Goal: Task Accomplishment & Management: Use online tool/utility

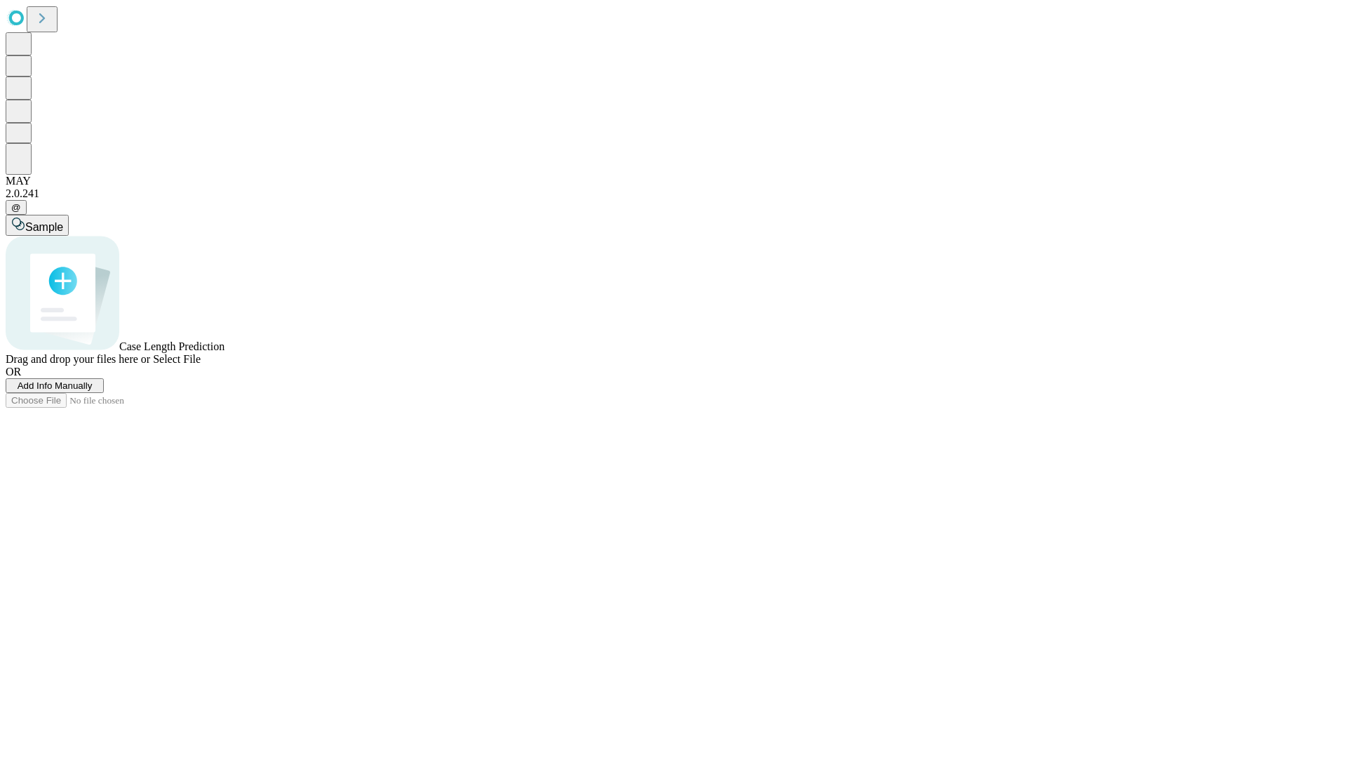
click at [93, 391] on span "Add Info Manually" at bounding box center [55, 385] width 75 height 11
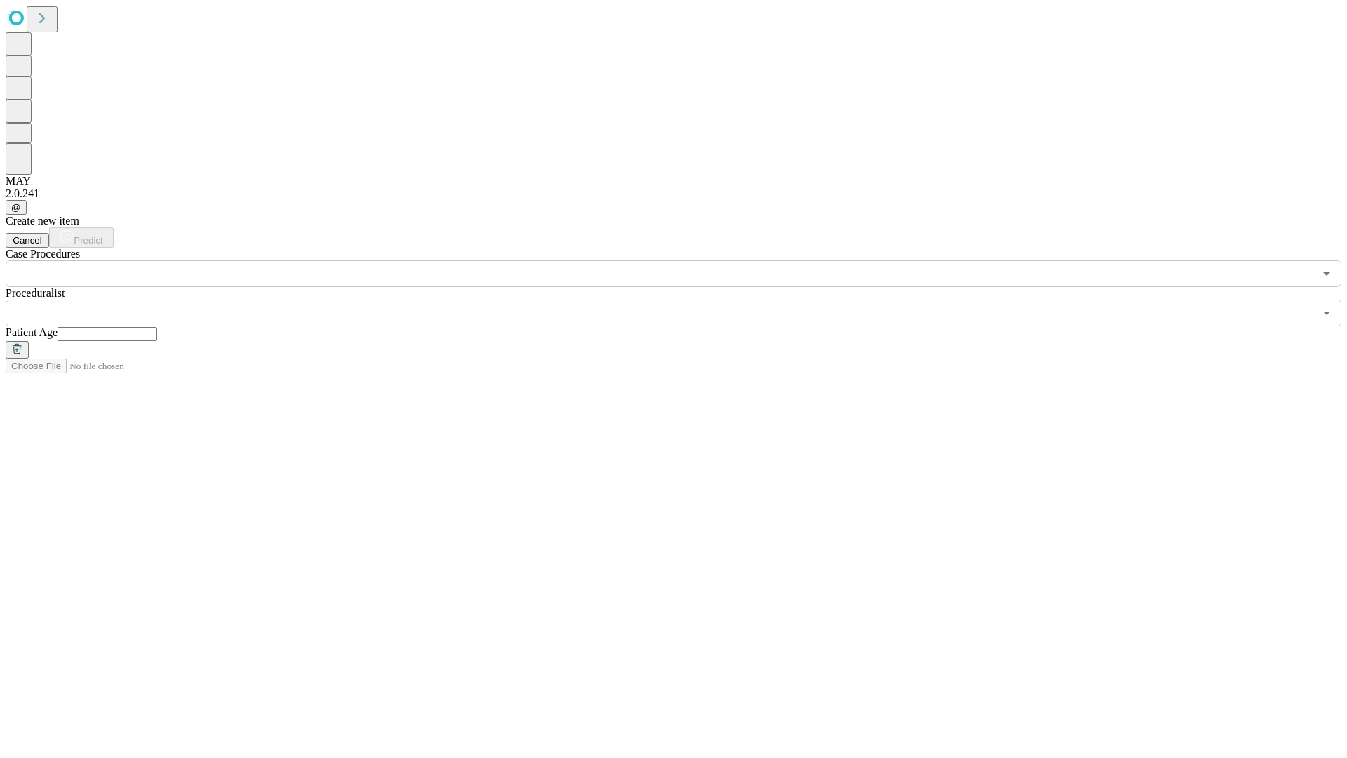
click at [157, 327] on input "text" at bounding box center [108, 334] width 100 height 14
type input "**"
click at [684, 300] on input "text" at bounding box center [660, 313] width 1309 height 27
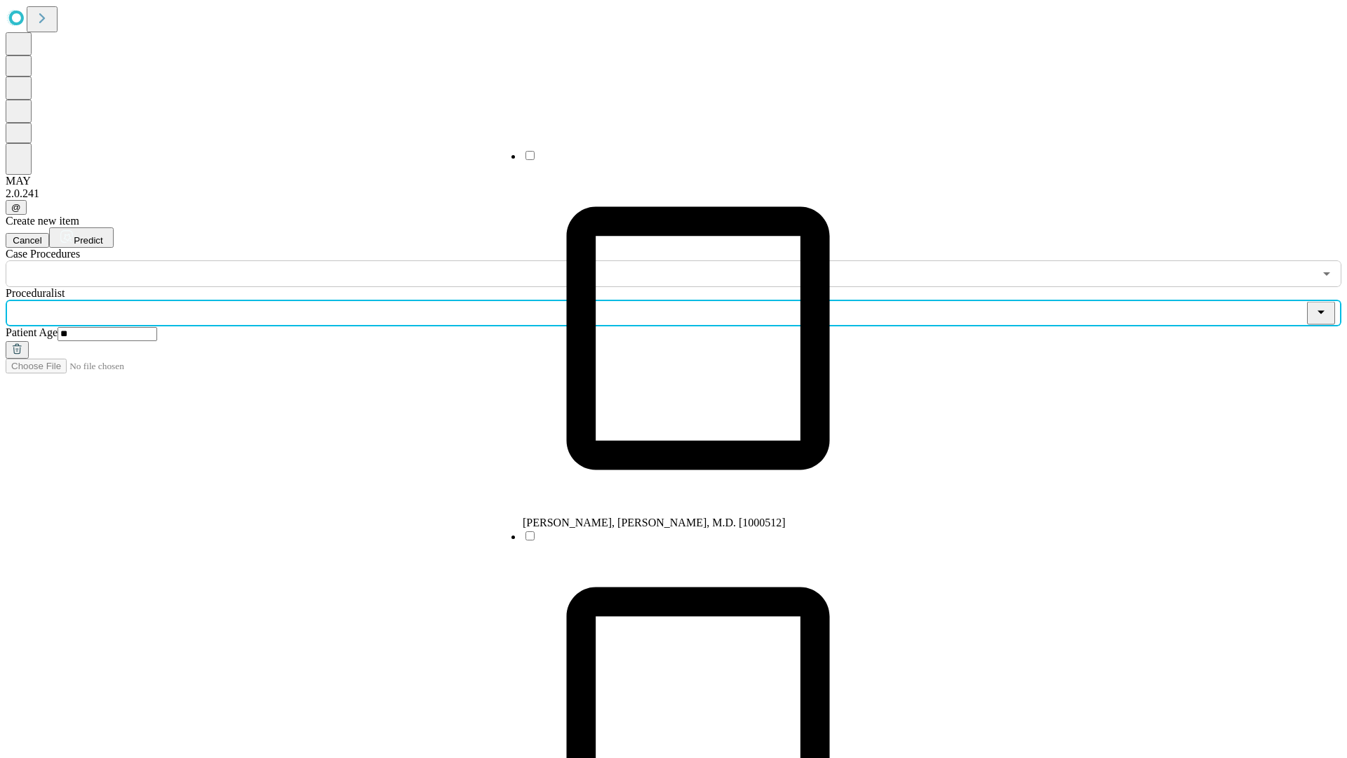
click at [684, 161] on li "[PERSON_NAME], [PERSON_NAME], M.D. [1000512]" at bounding box center [698, 339] width 351 height 380
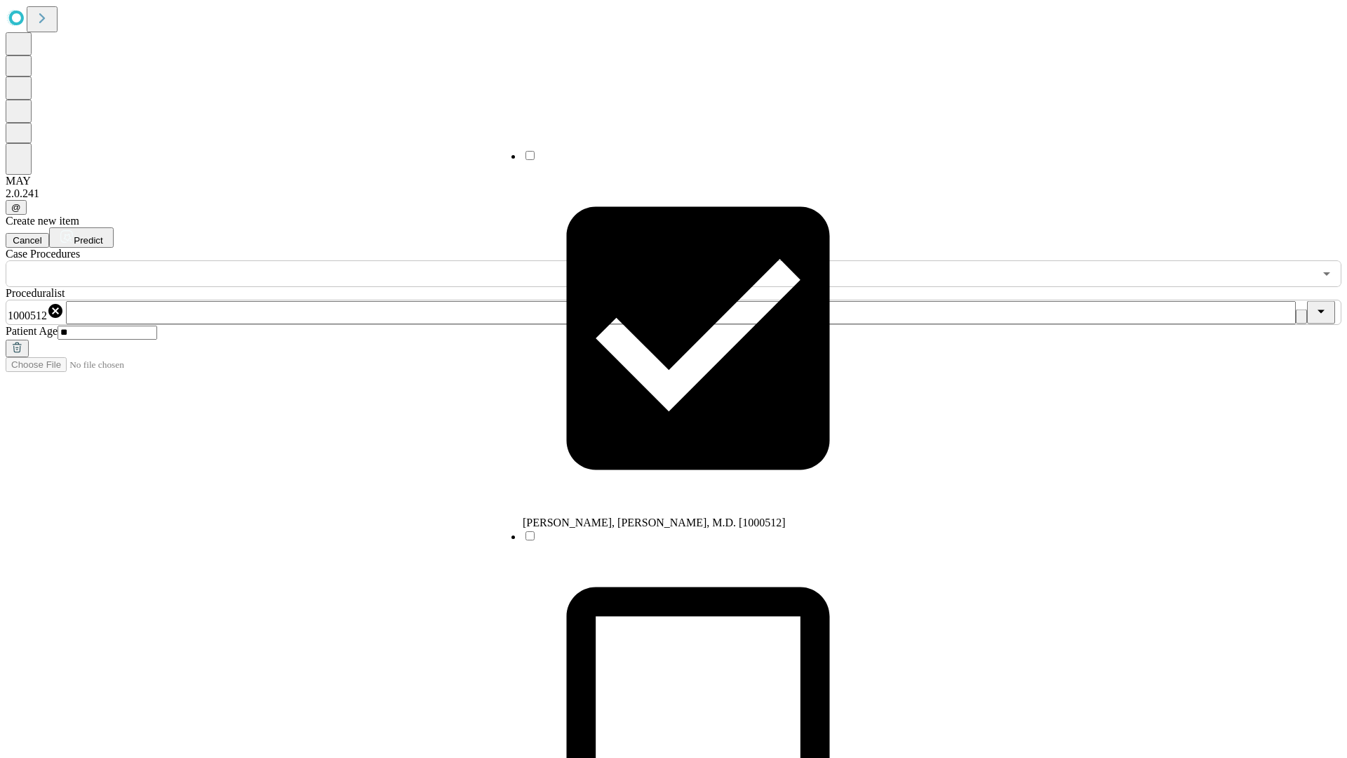
click at [295, 260] on input "text" at bounding box center [660, 273] width 1309 height 27
